Goal: Find specific page/section: Find specific page/section

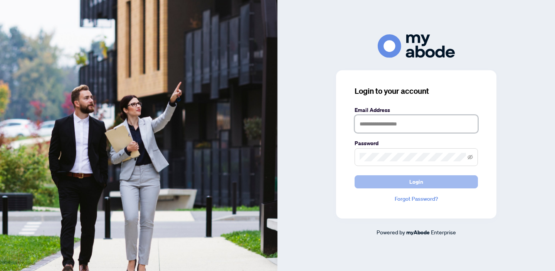
type input "**********"
click at [395, 179] on button "Login" at bounding box center [416, 181] width 123 height 13
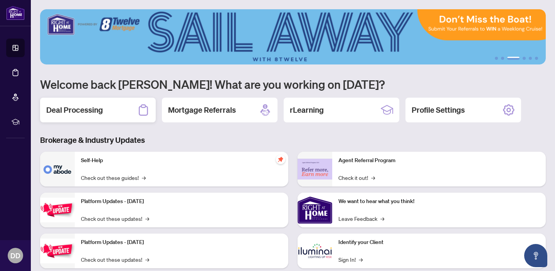
click at [108, 106] on div "Deal Processing" at bounding box center [98, 110] width 116 height 25
